Goal: Task Accomplishment & Management: Use online tool/utility

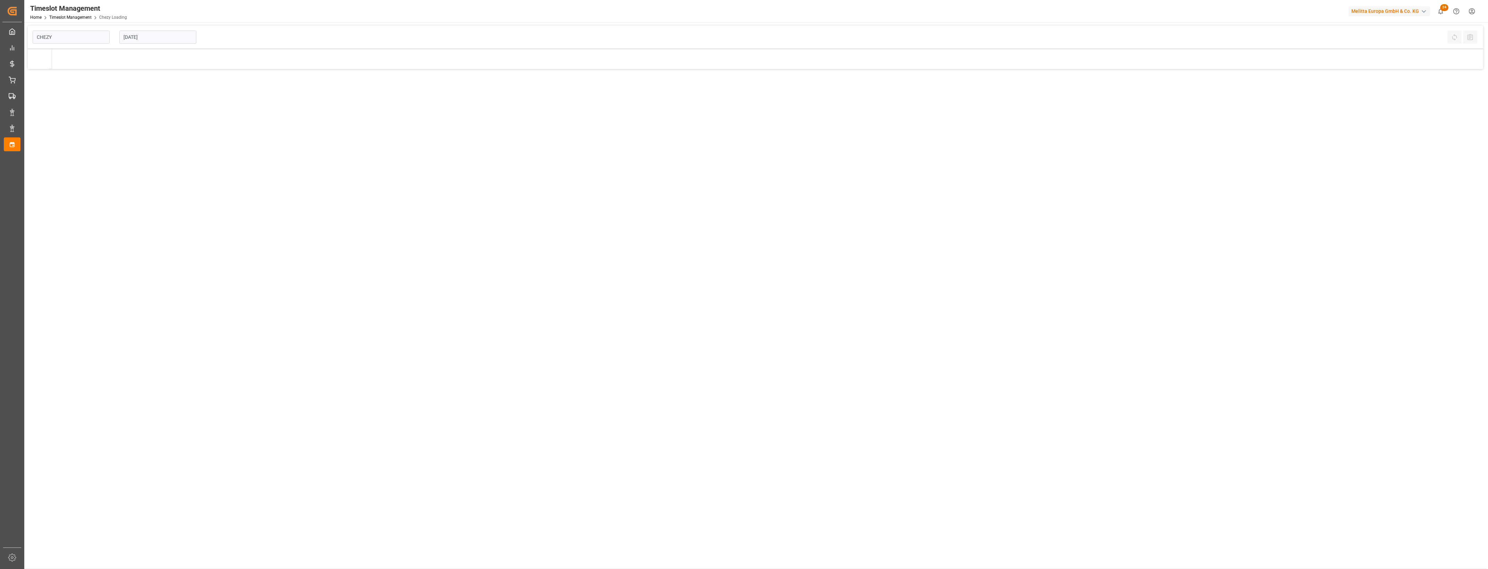
type input "Chezy Loading"
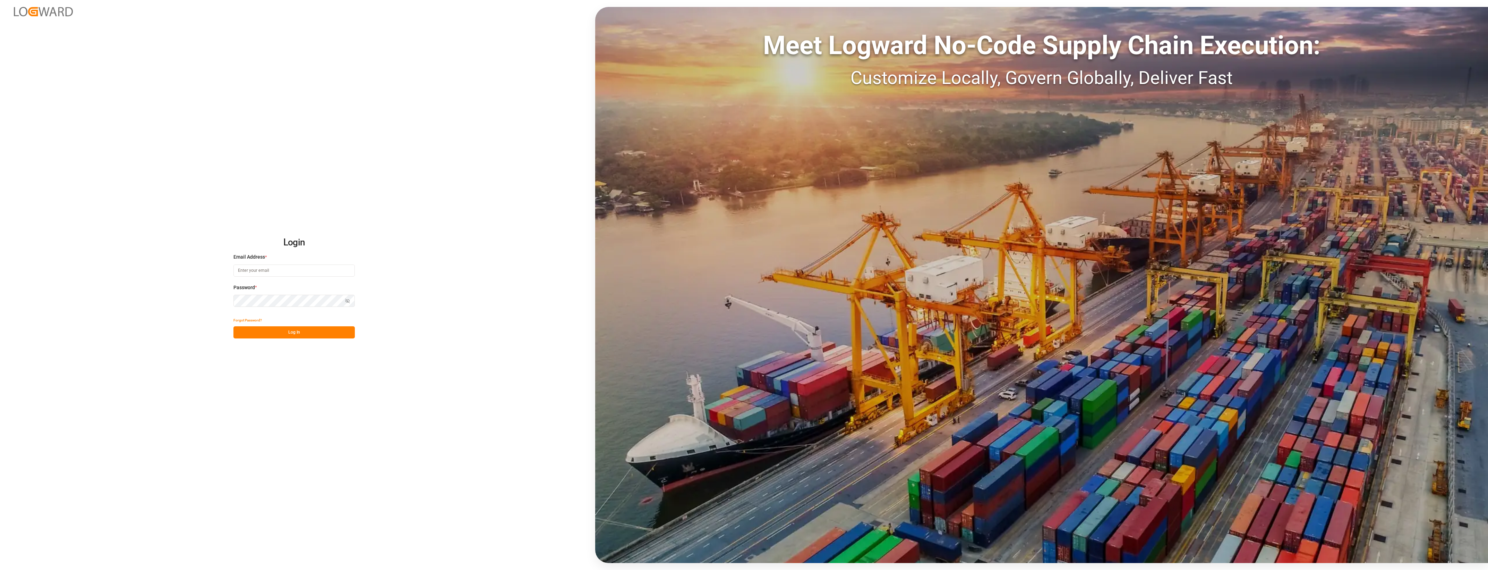
type input "[PERSON_NAME][EMAIL_ADDRESS][PERSON_NAME][DOMAIN_NAME]"
click at [295, 330] on button "Log In" at bounding box center [293, 332] width 121 height 12
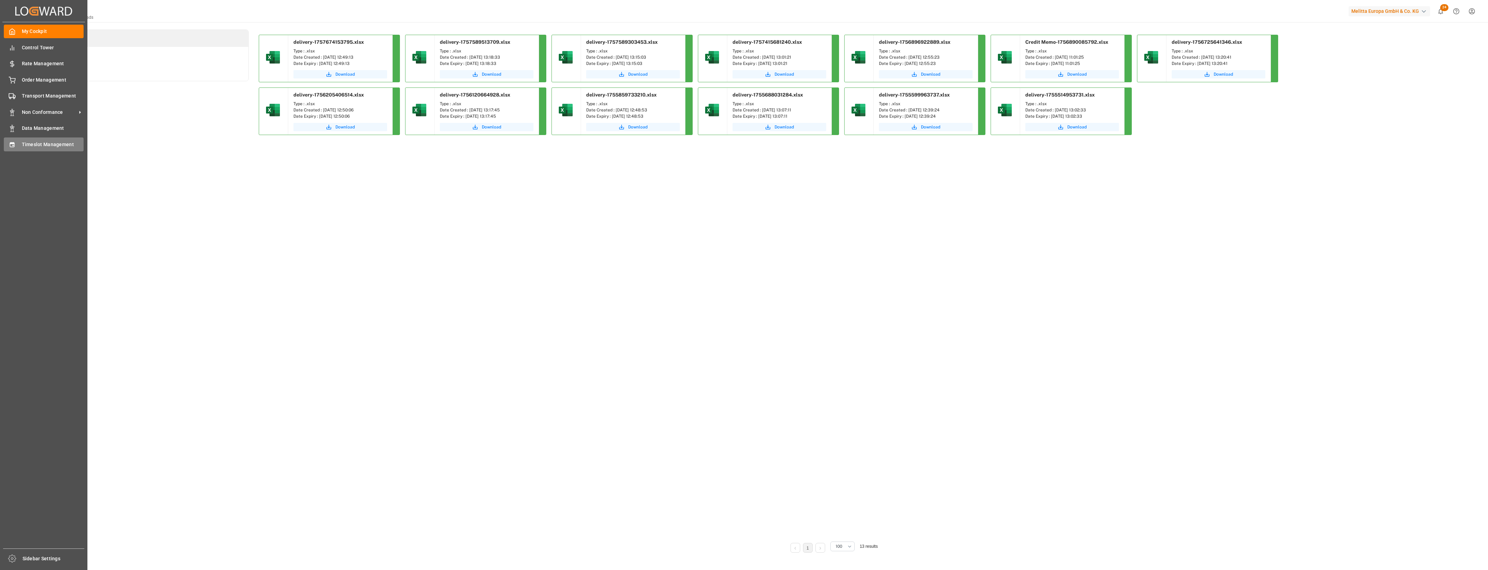
click at [30, 146] on span "Timeslot Management" at bounding box center [53, 144] width 62 height 7
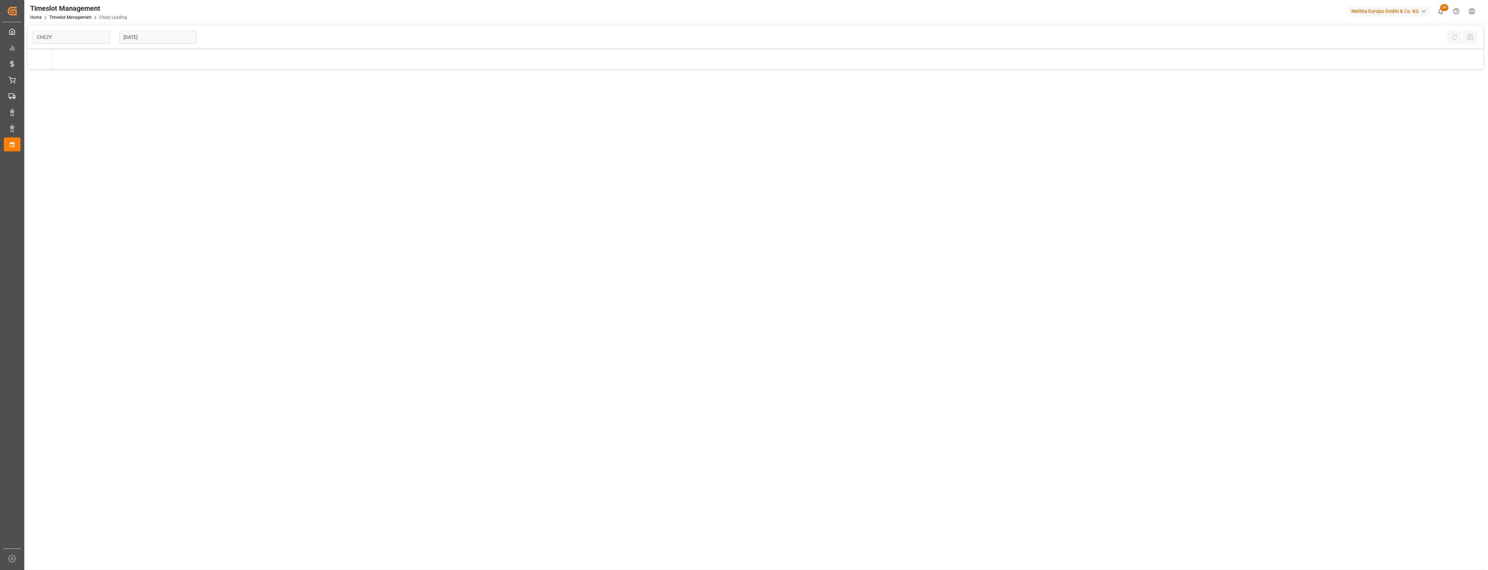
type input "Chezy Loading"
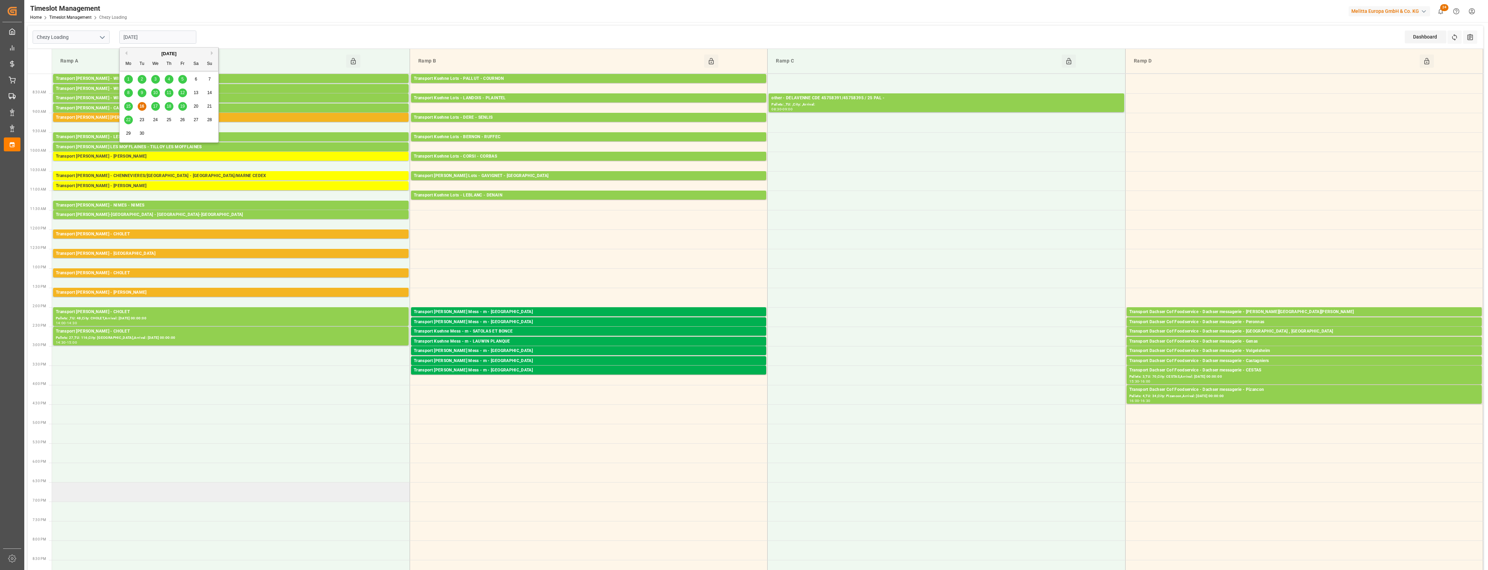
drag, startPoint x: 155, startPoint y: 43, endPoint x: 253, endPoint y: 488, distance: 456.2
click at [253, 488] on td at bounding box center [231, 491] width 358 height 19
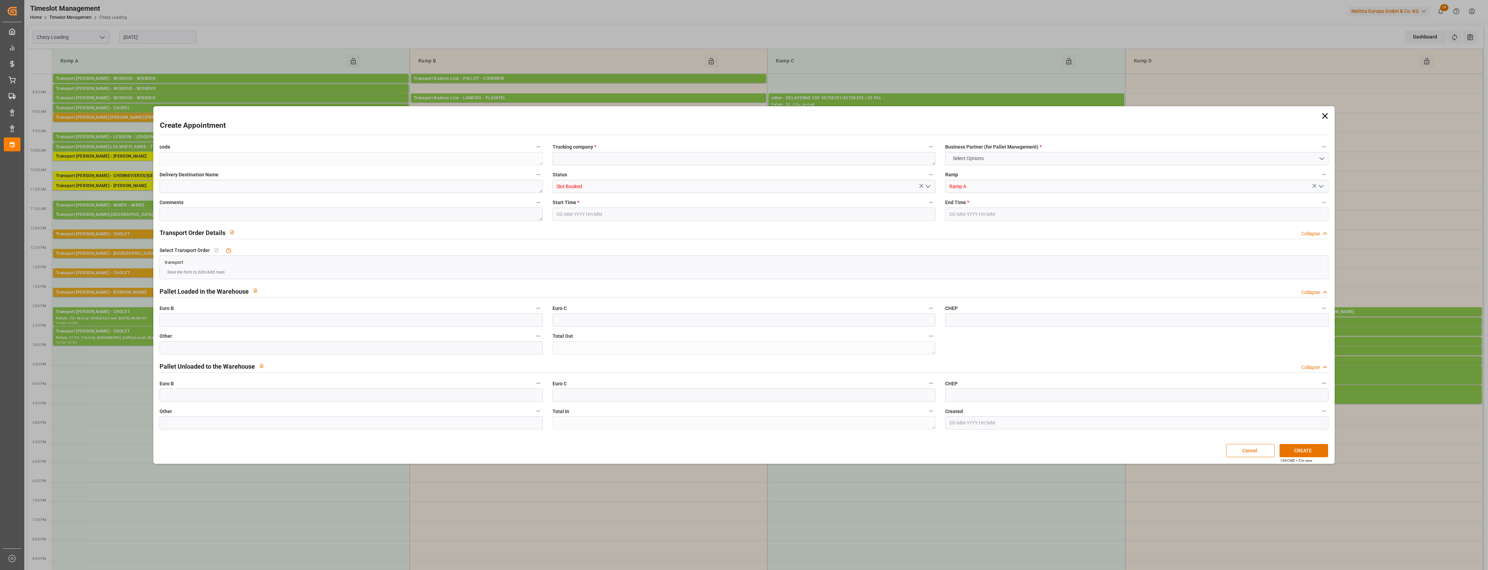
type input "0"
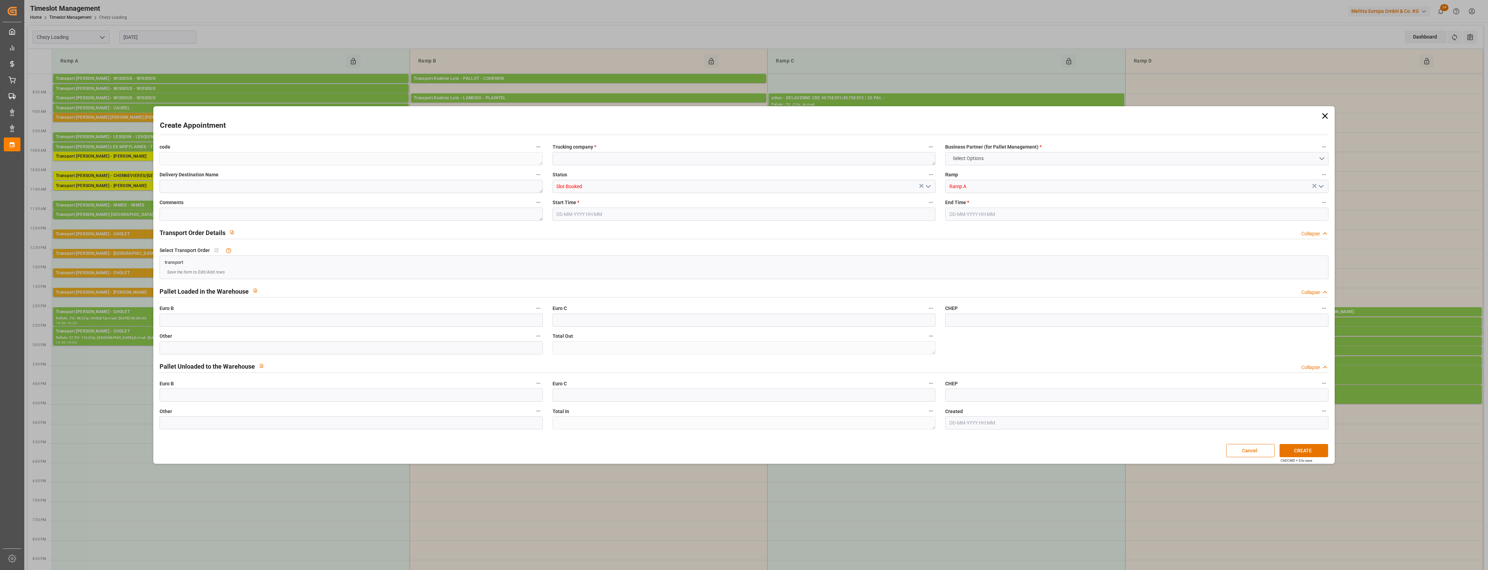
type input "0"
type input "16-09-2025 18:30"
type input "16-09-2025 19:00"
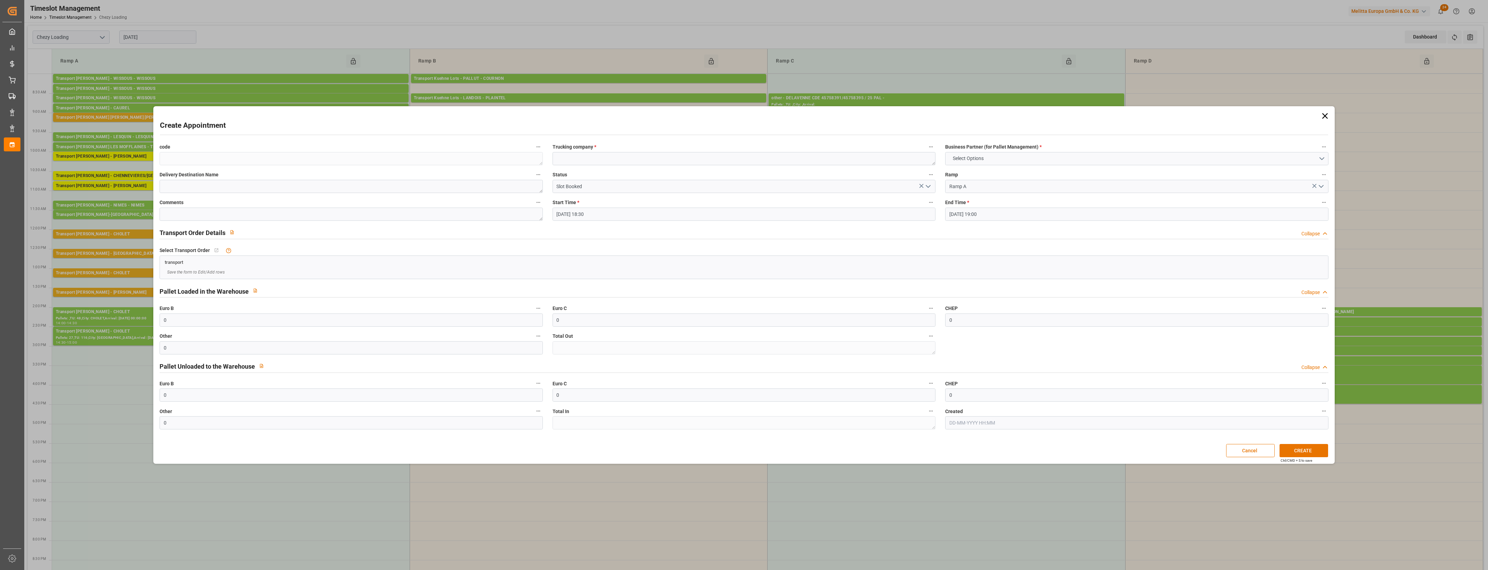
click at [1326, 114] on icon at bounding box center [1325, 116] width 6 height 6
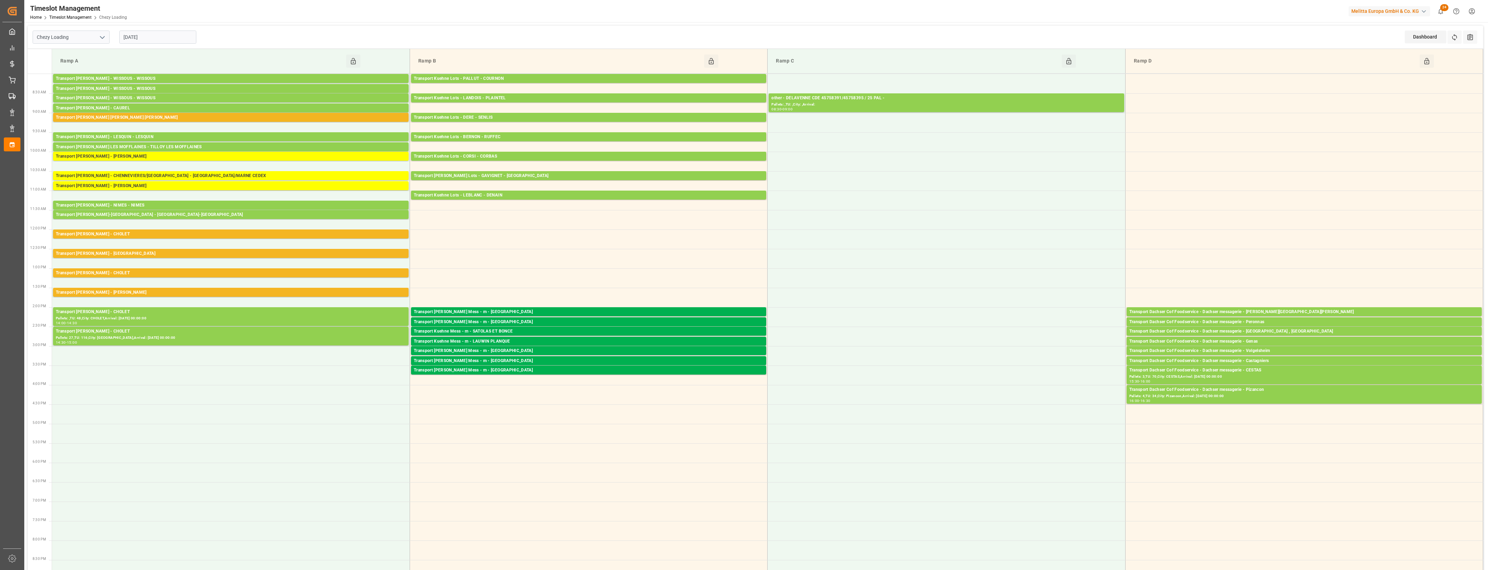
click at [165, 37] on input "[DATE]" at bounding box center [157, 37] width 77 height 13
click at [157, 107] on span "17" at bounding box center [155, 106] width 5 height 5
type input "17-09-2025"
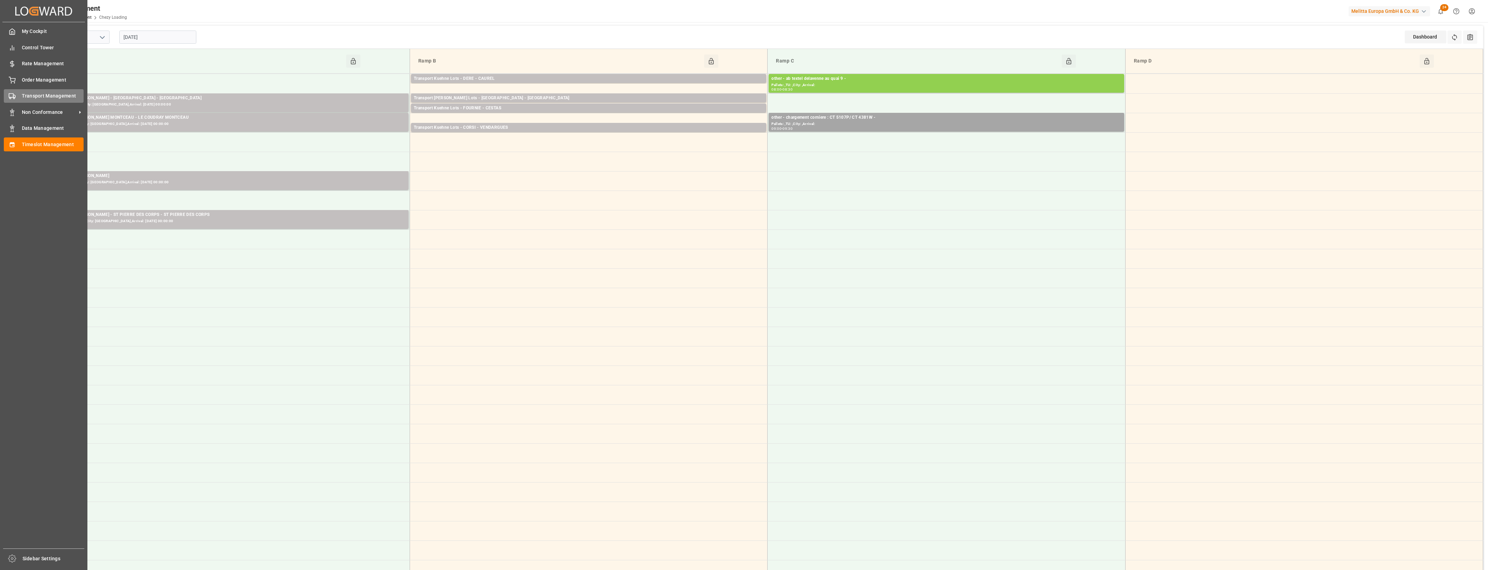
click at [13, 94] on rect at bounding box center [11, 96] width 4 height 4
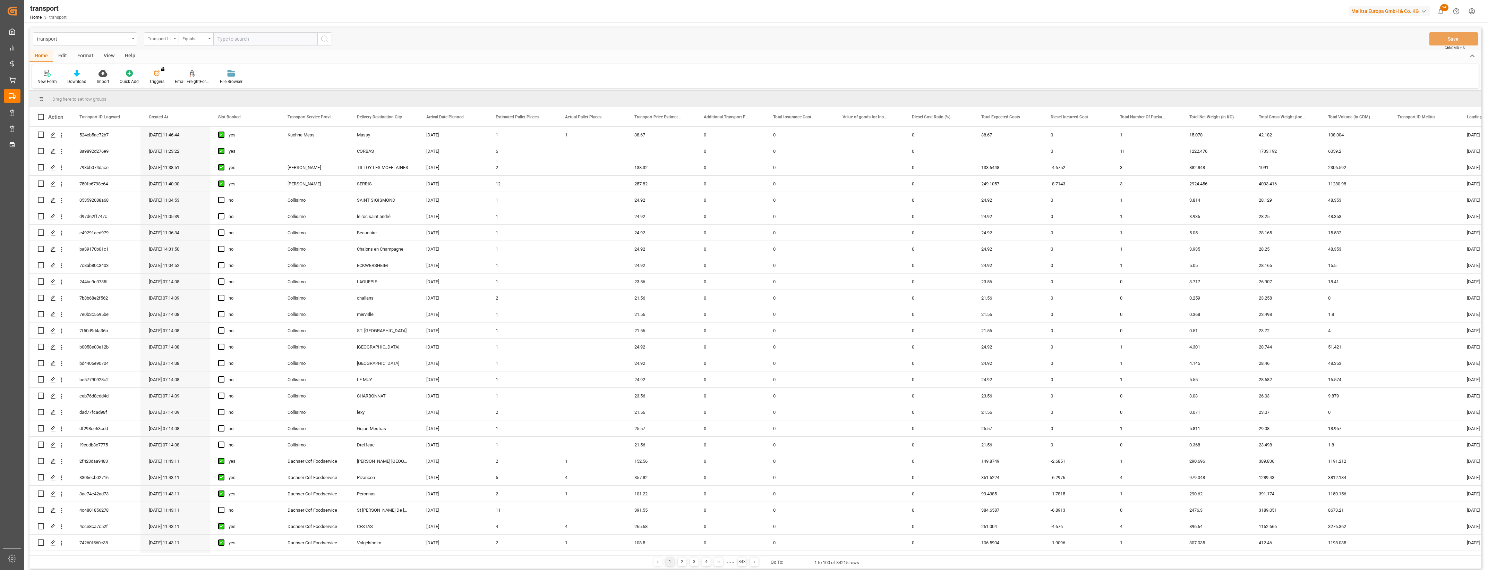
click at [176, 39] on div "Transport ID Logward" at bounding box center [161, 38] width 35 height 13
click at [1005, 160] on div "133.6448" at bounding box center [1007, 167] width 69 height 16
click at [1487, 254] on main "transport Transport ID Logward Equals Save Ctrl/CMD + S Home Edit Format View H…" at bounding box center [755, 299] width 1463 height 544
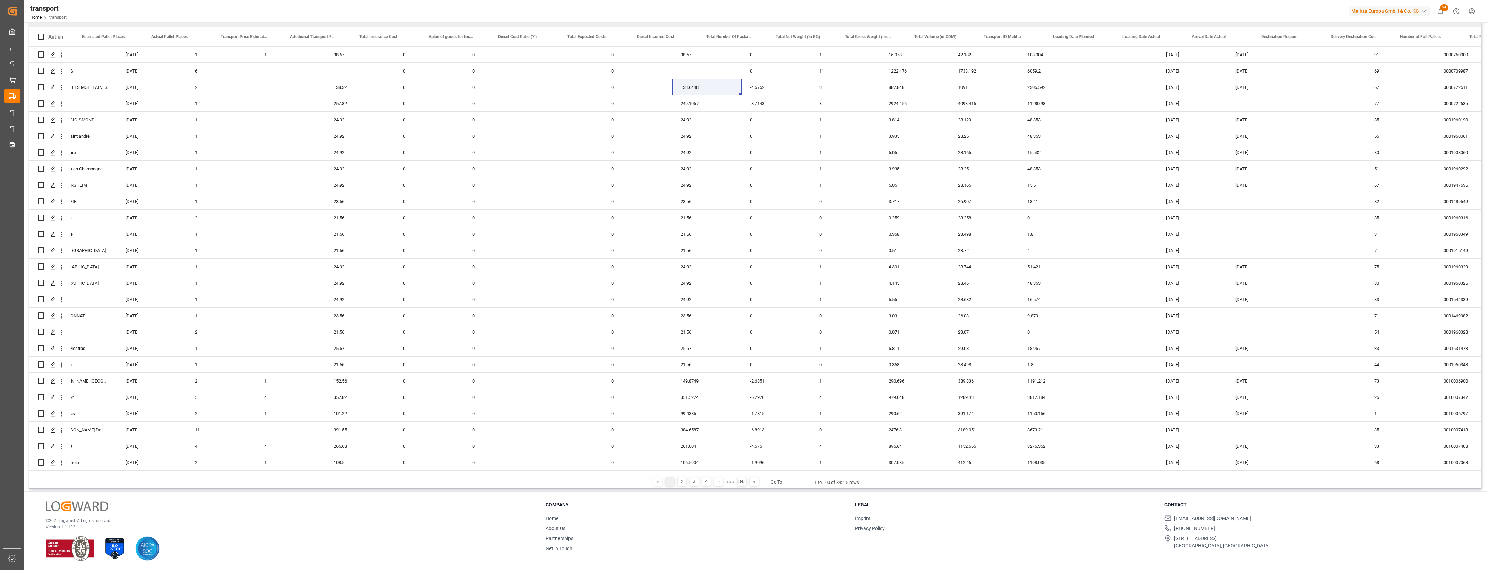
scroll to position [0, 456]
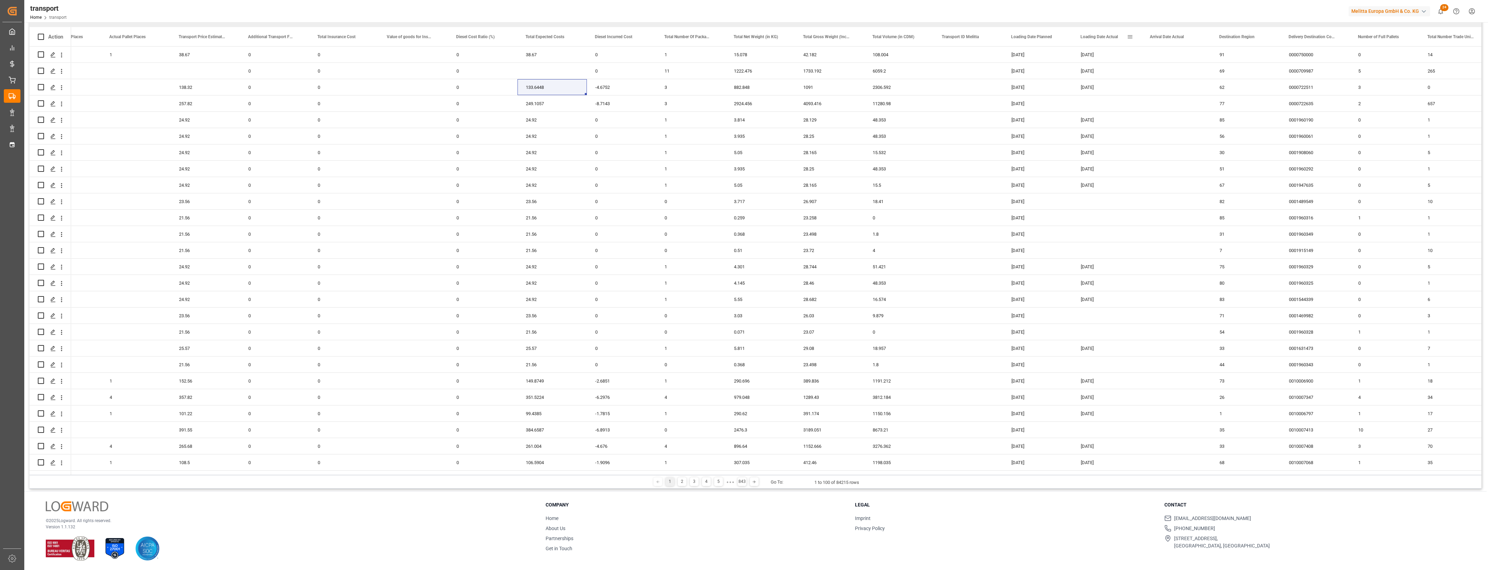
click at [1132, 33] on div "Loading Date Actual" at bounding box center [1107, 36] width 53 height 19
click at [1131, 35] on span at bounding box center [1130, 37] width 6 height 6
click at [1170, 38] on span "filter" at bounding box center [1170, 38] width 6 height 6
click at [1193, 74] on input "date" at bounding box center [1162, 74] width 68 height 14
type input "2025-09-15"
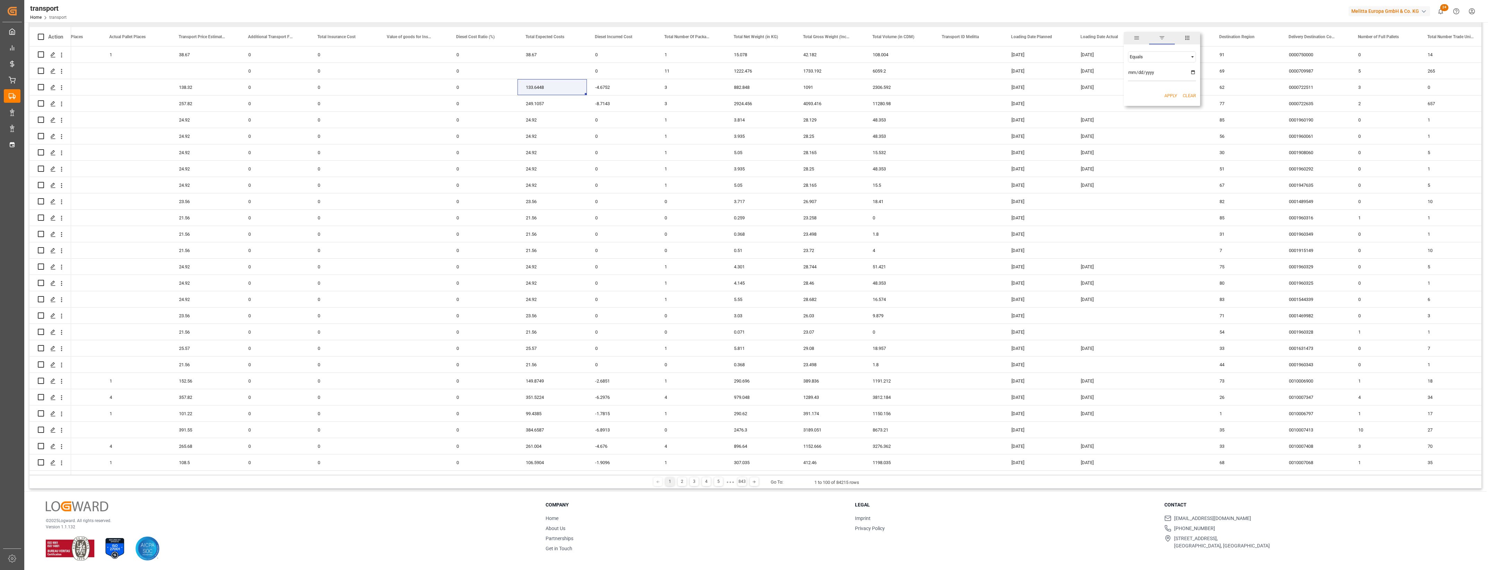
click at [1170, 95] on button "Apply" at bounding box center [1171, 95] width 13 height 7
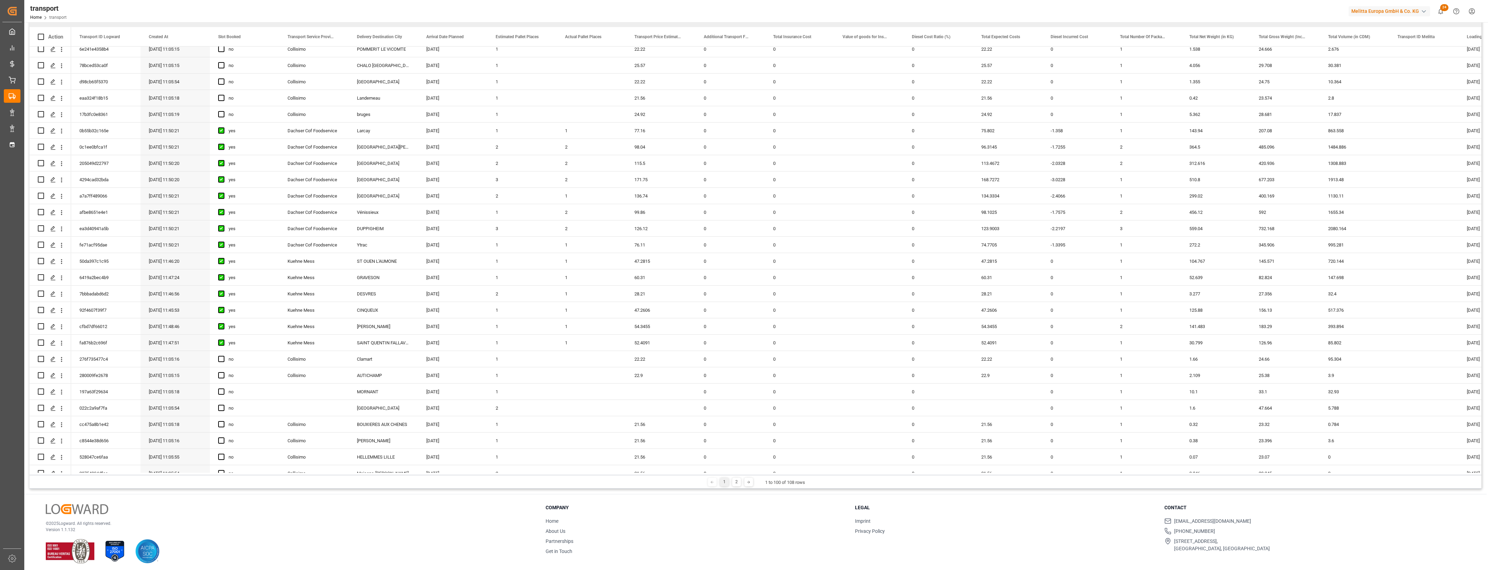
scroll to position [1206, 0]
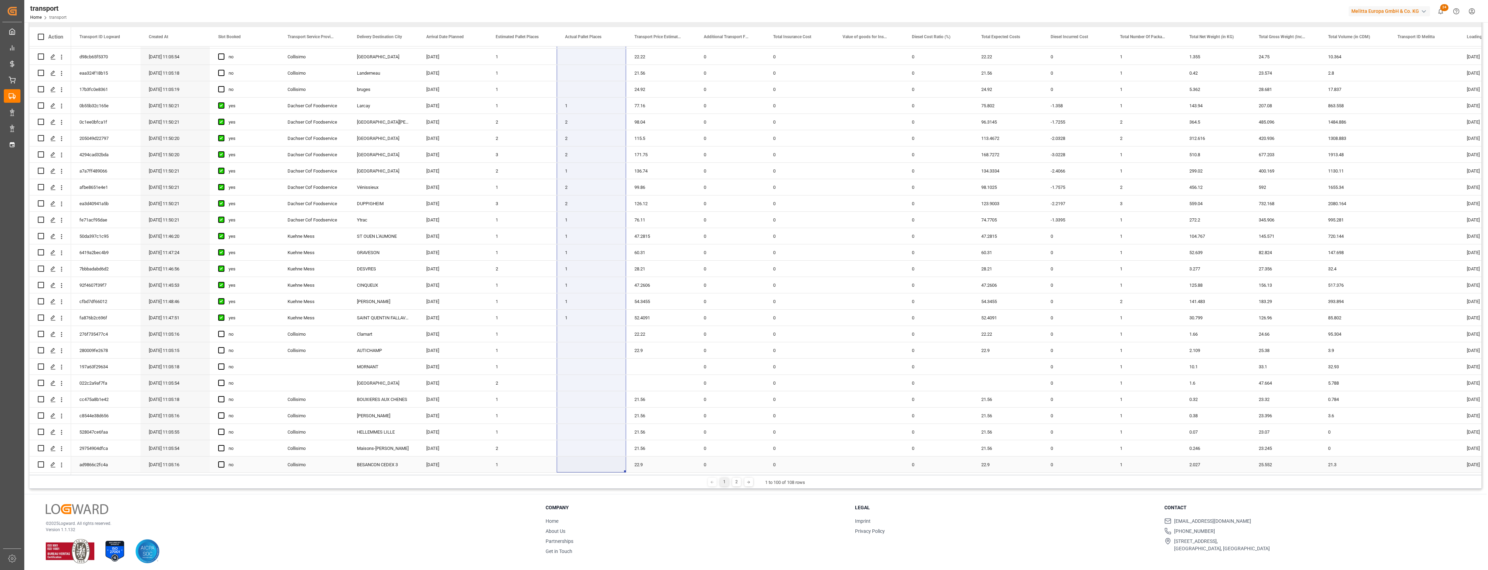
drag, startPoint x: 573, startPoint y: 52, endPoint x: 585, endPoint y: 463, distance: 411.3
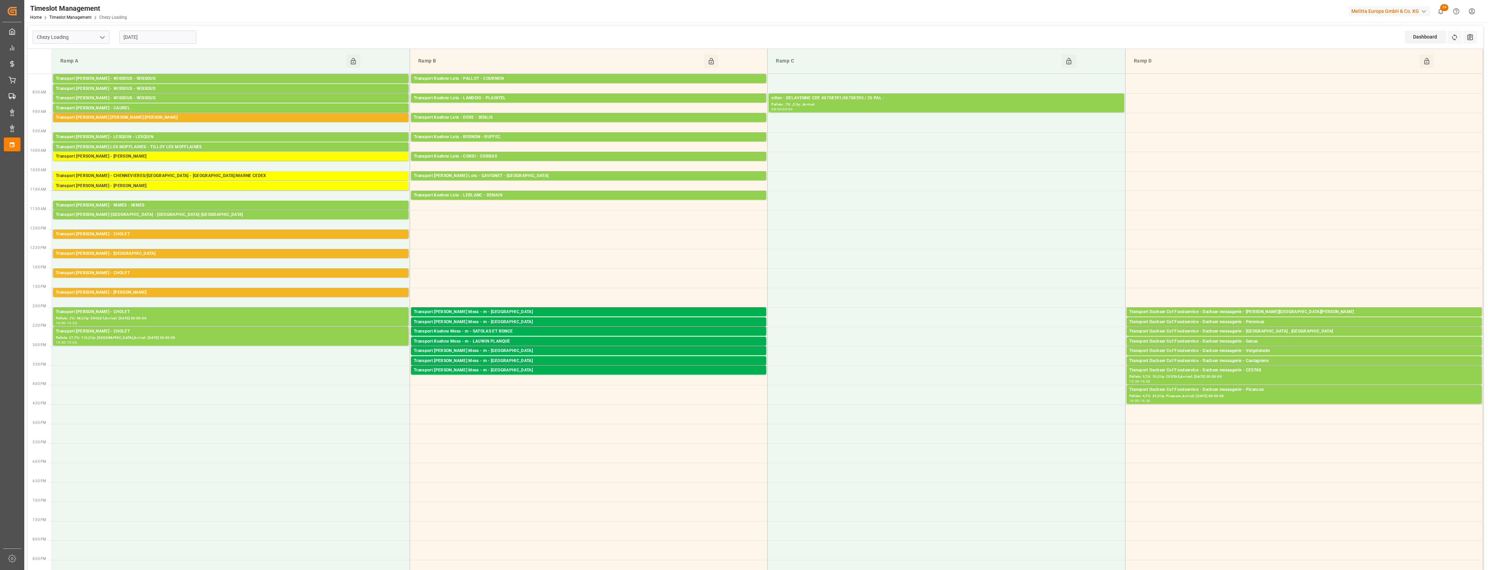
drag, startPoint x: 103, startPoint y: 36, endPoint x: 104, endPoint y: 42, distance: 5.6
click at [103, 36] on icon "open menu" at bounding box center [102, 37] width 8 height 8
click at [68, 70] on div "Chezy Unloading" at bounding box center [71, 68] width 76 height 16
type input "Chezy Unloading"
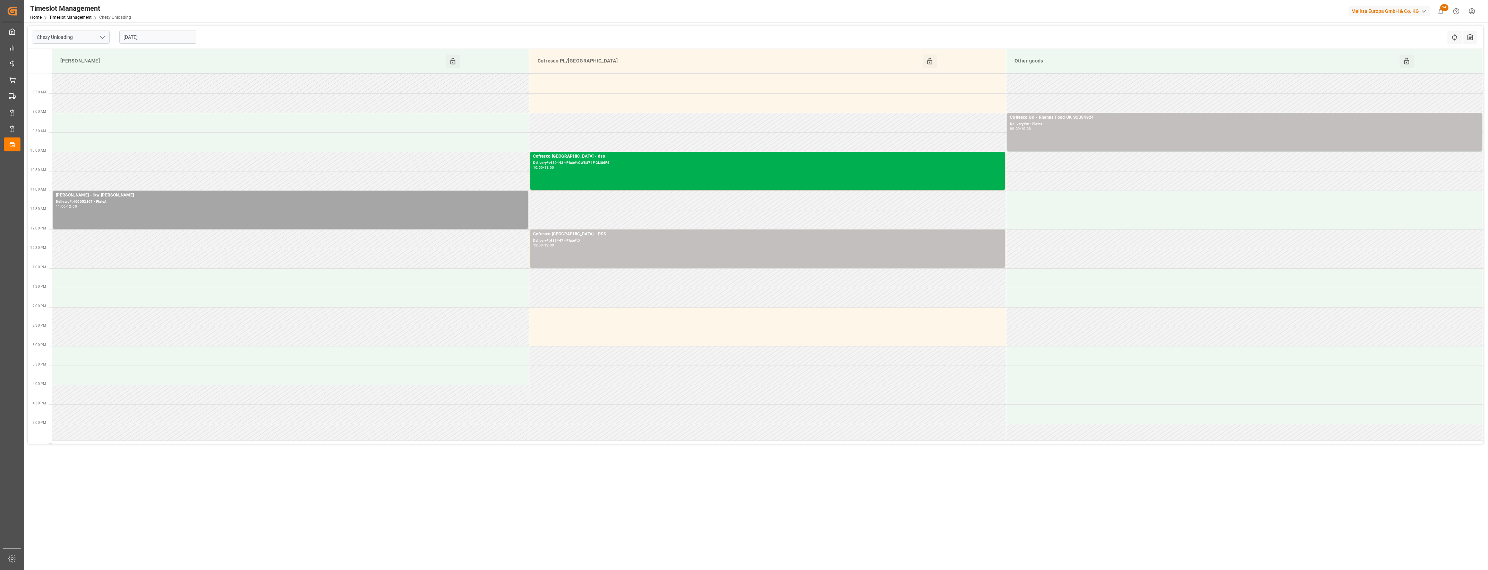
click at [187, 40] on input "[DATE]" at bounding box center [157, 37] width 77 height 13
click at [156, 108] on span "17" at bounding box center [155, 106] width 5 height 5
type input "17-09-2025"
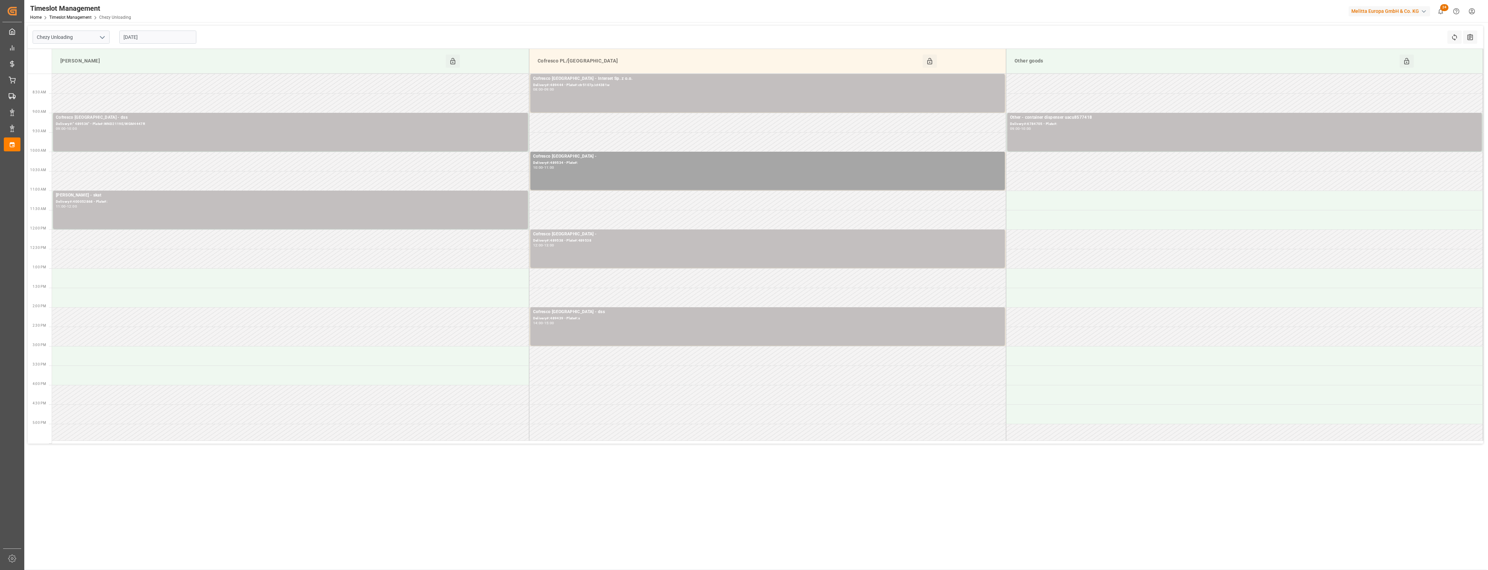
click at [160, 35] on input "17-09-2025" at bounding box center [157, 37] width 77 height 13
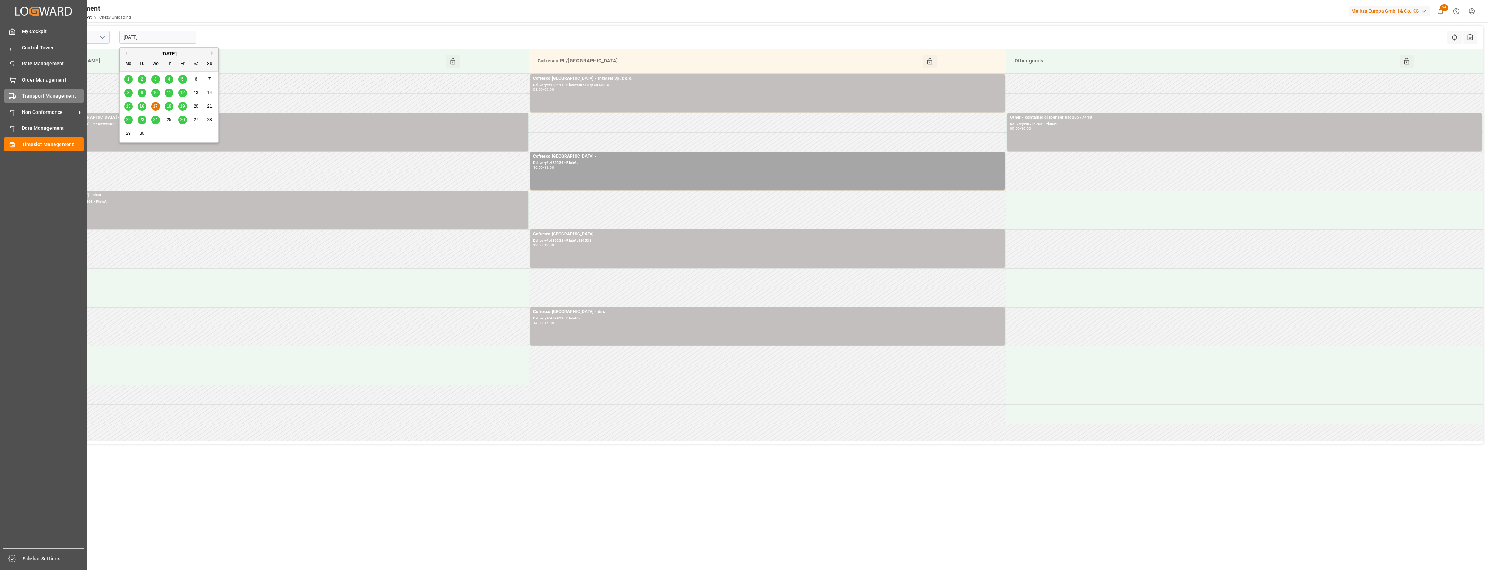
click at [17, 91] on div "Transport Management Transport Management" at bounding box center [44, 96] width 80 height 14
